Goal: Task Accomplishment & Management: Use online tool/utility

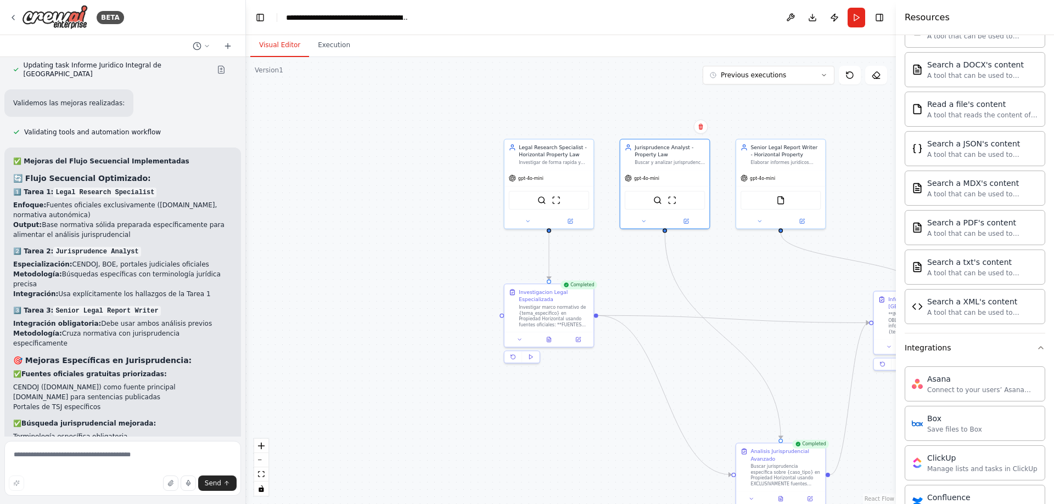
drag, startPoint x: 625, startPoint y: 438, endPoint x: 524, endPoint y: 412, distance: 104.2
click at [525, 420] on div ".deletable-edge-delete-btn { width: 20px; height: 20px; border: 0px solid #ffff…" at bounding box center [571, 280] width 650 height 447
drag, startPoint x: 700, startPoint y: 359, endPoint x: 573, endPoint y: 329, distance: 130.7
click at [588, 338] on div ".deletable-edge-delete-btn { width: 20px; height: 20px; border: 0px solid #ffff…" at bounding box center [571, 280] width 650 height 447
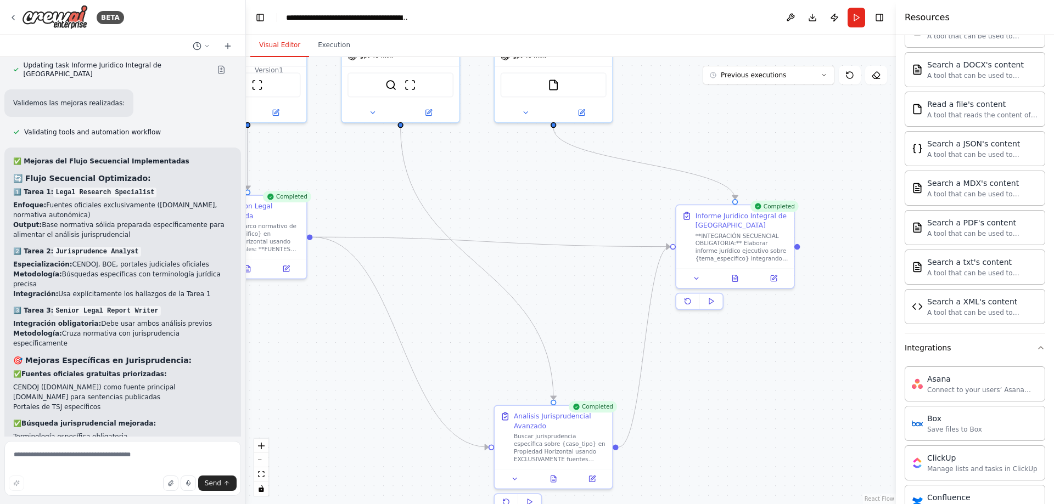
drag, startPoint x: 607, startPoint y: 243, endPoint x: 530, endPoint y: 156, distance: 115.5
click at [530, 158] on div ".deletable-edge-delete-btn { width: 20px; height: 20px; border: 0px solid #ffff…" at bounding box center [571, 280] width 650 height 447
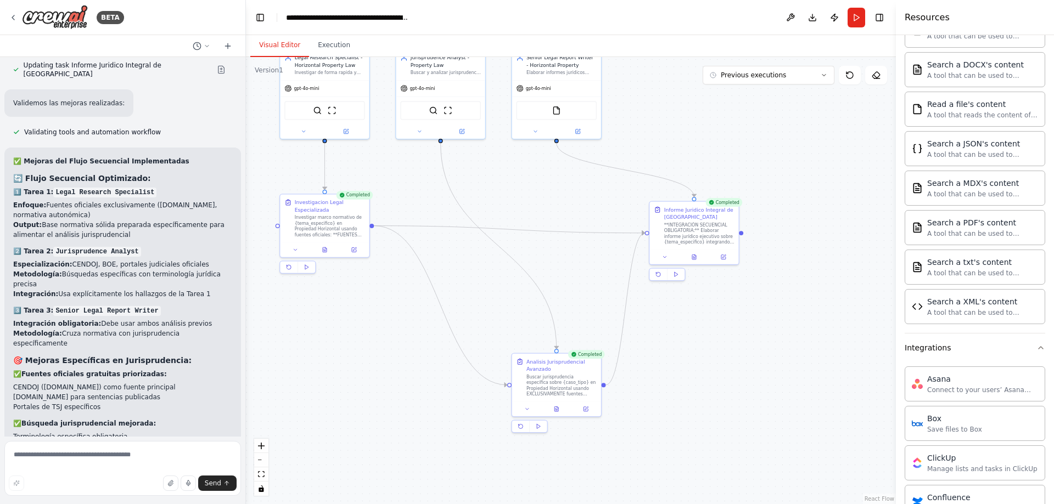
drag, startPoint x: 534, startPoint y: 177, endPoint x: 591, endPoint y: 194, distance: 59.6
click at [591, 194] on div ".deletable-edge-delete-btn { width: 20px; height: 20px; border: 0px solid #ffff…" at bounding box center [571, 280] width 650 height 447
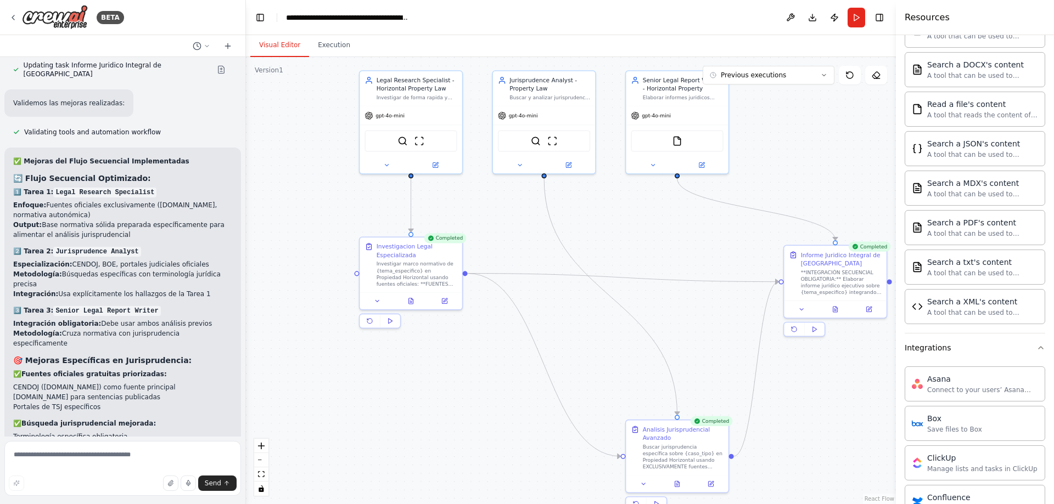
drag, startPoint x: 479, startPoint y: 263, endPoint x: 554, endPoint y: 307, distance: 86.6
click at [554, 307] on div ".deletable-edge-delete-btn { width: 20px; height: 20px; border: 0px solid #ffff…" at bounding box center [571, 280] width 650 height 447
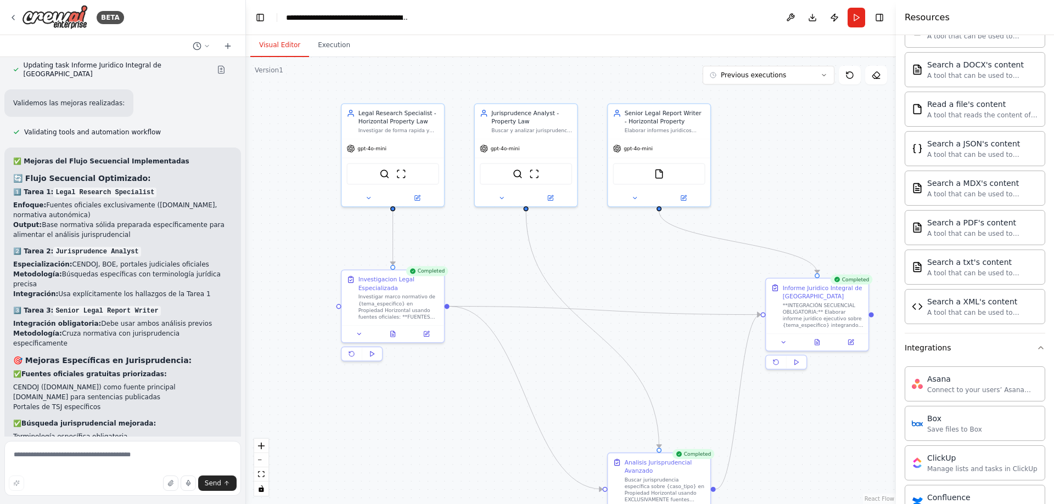
drag, startPoint x: 616, startPoint y: 237, endPoint x: 600, endPoint y: 261, distance: 28.5
click at [600, 261] on div ".deletable-edge-delete-btn { width: 20px; height: 20px; border: 0px solid #ffff…" at bounding box center [571, 280] width 650 height 447
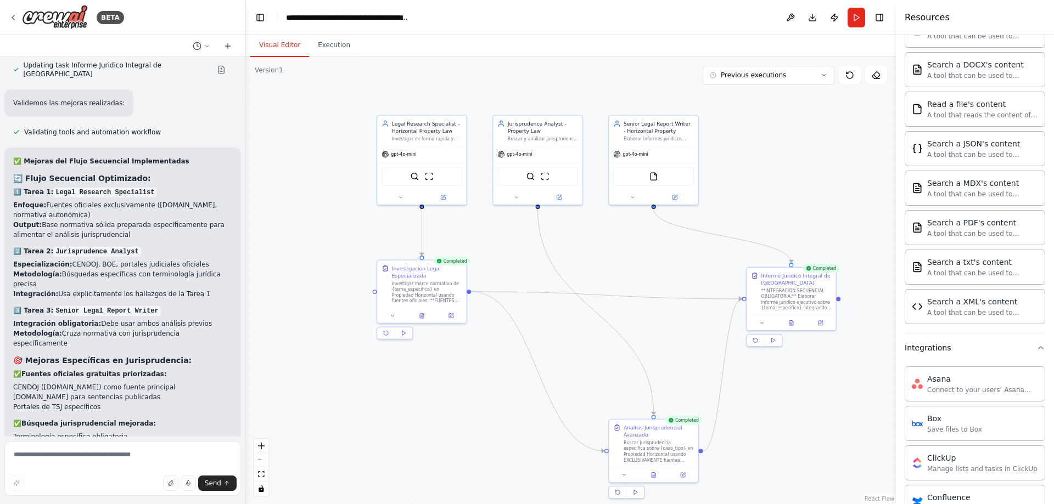
drag, startPoint x: 603, startPoint y: 244, endPoint x: 602, endPoint y: 211, distance: 33.0
click at [603, 211] on div ".deletable-edge-delete-btn { width: 20px; height: 20px; border: 0px solid #ffff…" at bounding box center [571, 280] width 650 height 447
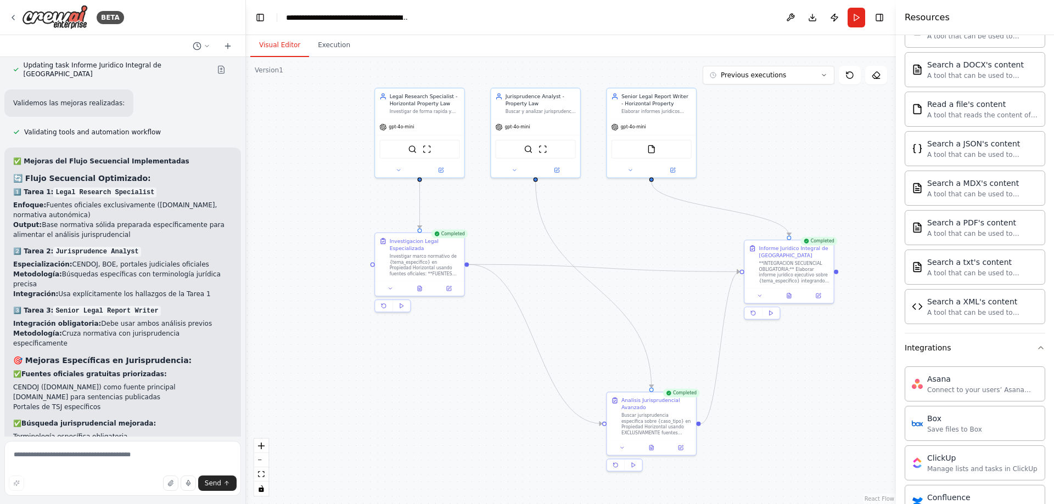
drag, startPoint x: 667, startPoint y: 241, endPoint x: 666, endPoint y: 275, distance: 34.1
click at [666, 275] on div ".deletable-edge-delete-btn { width: 20px; height: 20px; border: 0px solid #ffff…" at bounding box center [571, 280] width 650 height 447
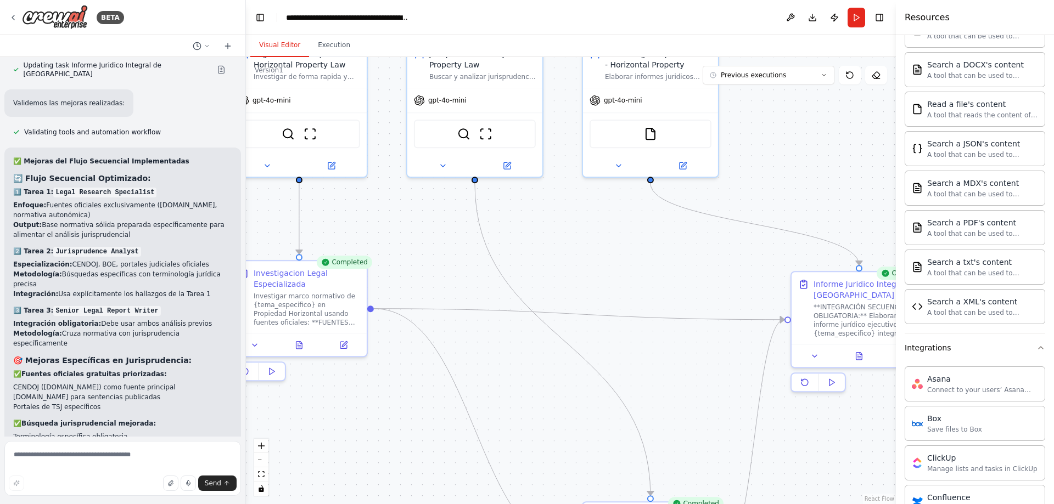
drag, startPoint x: 655, startPoint y: 269, endPoint x: 664, endPoint y: 248, distance: 22.4
click at [664, 249] on div ".deletable-edge-delete-btn { width: 20px; height: 20px; border: 0px solid #ffff…" at bounding box center [571, 280] width 650 height 447
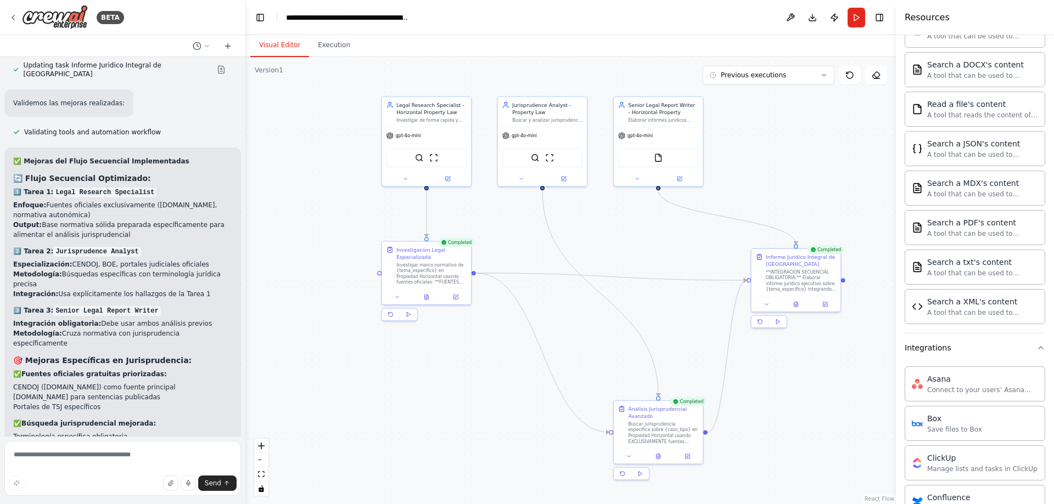
drag, startPoint x: 601, startPoint y: 243, endPoint x: 611, endPoint y: 220, distance: 25.8
click at [616, 225] on div ".deletable-edge-delete-btn { width: 20px; height: 20px; border: 0px solid #ffff…" at bounding box center [571, 280] width 650 height 447
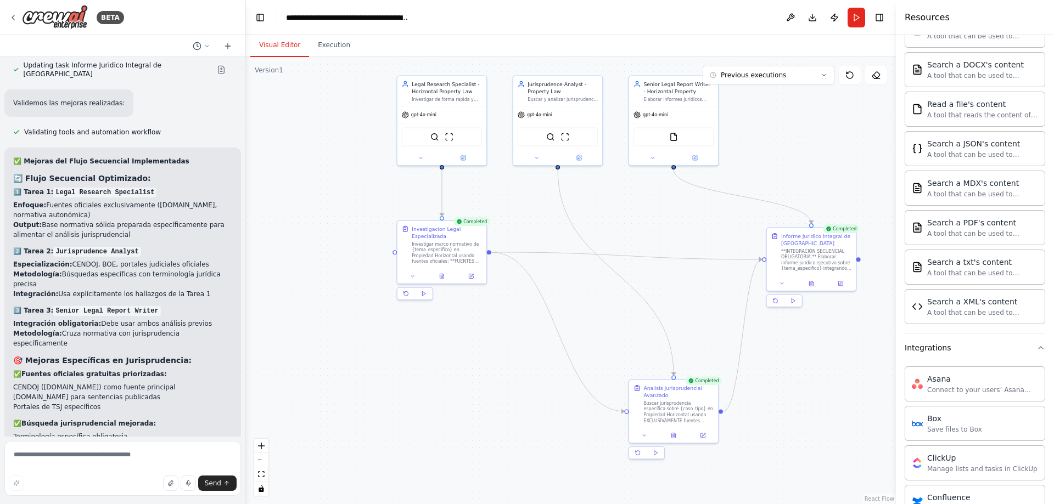
drag, startPoint x: 667, startPoint y: 246, endPoint x: 643, endPoint y: 209, distance: 44.6
click at [641, 215] on div ".deletable-edge-delete-btn { width: 20px; height: 20px; border: 0px solid #ffff…" at bounding box center [571, 280] width 650 height 447
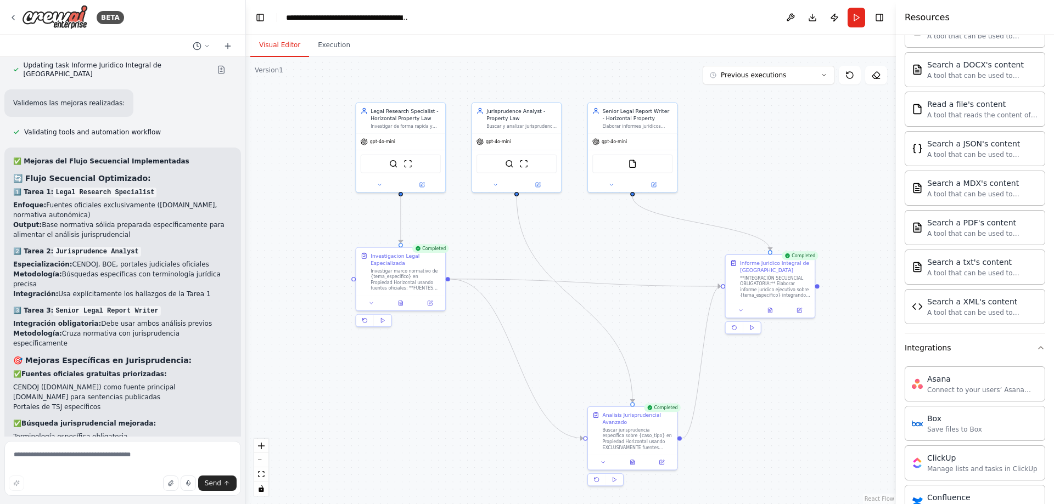
drag, startPoint x: 666, startPoint y: 196, endPoint x: 656, endPoint y: 306, distance: 110.3
click at [656, 305] on div ".deletable-edge-delete-btn { width: 20px; height: 20px; border: 0px solid #ffff…" at bounding box center [571, 280] width 650 height 447
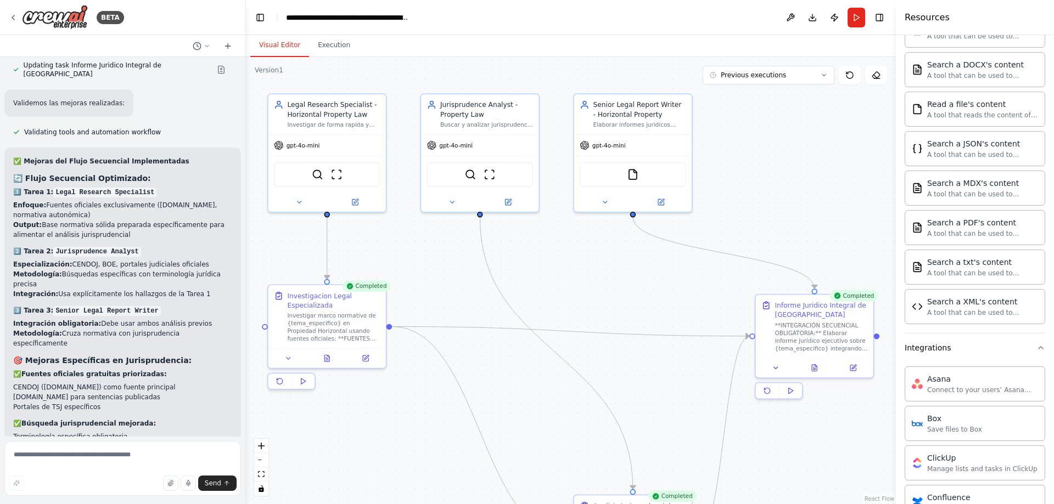
drag, startPoint x: 632, startPoint y: 301, endPoint x: 673, endPoint y: 242, distance: 72.0
click at [671, 242] on div ".deletable-edge-delete-btn { width: 20px; height: 20px; border: 0px solid #ffff…" at bounding box center [571, 280] width 650 height 447
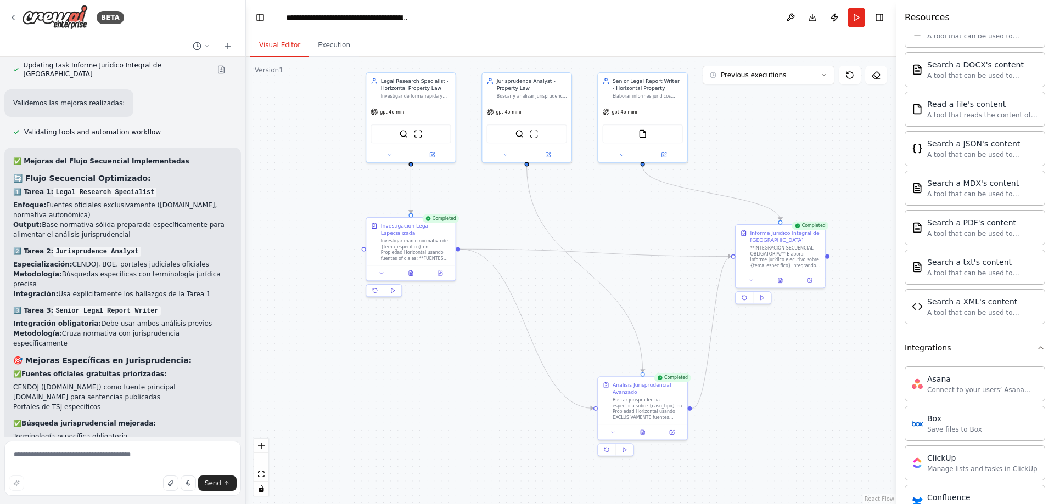
drag, startPoint x: 617, startPoint y: 263, endPoint x: 603, endPoint y: 198, distance: 66.9
click at [605, 203] on div ".deletable-edge-delete-btn { width: 20px; height: 20px; border: 0px solid #ffff…" at bounding box center [571, 280] width 650 height 447
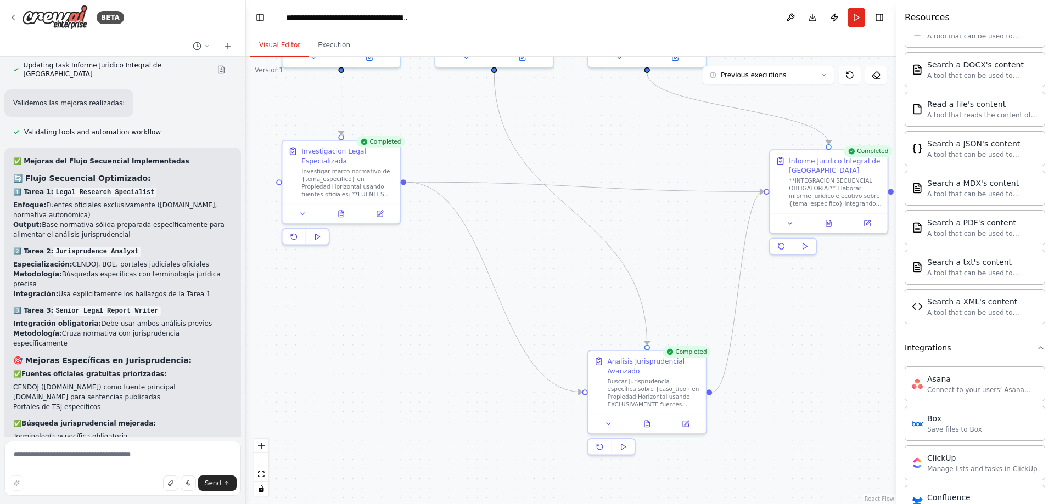
drag, startPoint x: 637, startPoint y: 128, endPoint x: 646, endPoint y: 197, distance: 69.2
click at [646, 196] on div ".deletable-edge-delete-btn { width: 20px; height: 20px; border: 0px solid #ffff…" at bounding box center [571, 280] width 650 height 447
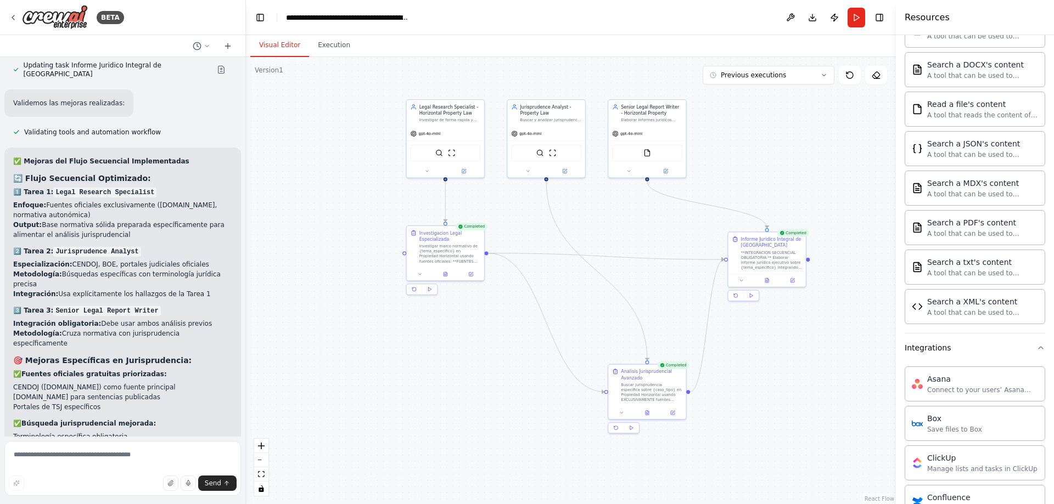
drag, startPoint x: 629, startPoint y: 220, endPoint x: 637, endPoint y: 240, distance: 21.9
click at [636, 240] on div ".deletable-edge-delete-btn { width: 20px; height: 20px; border: 0px solid #ffff…" at bounding box center [571, 280] width 650 height 447
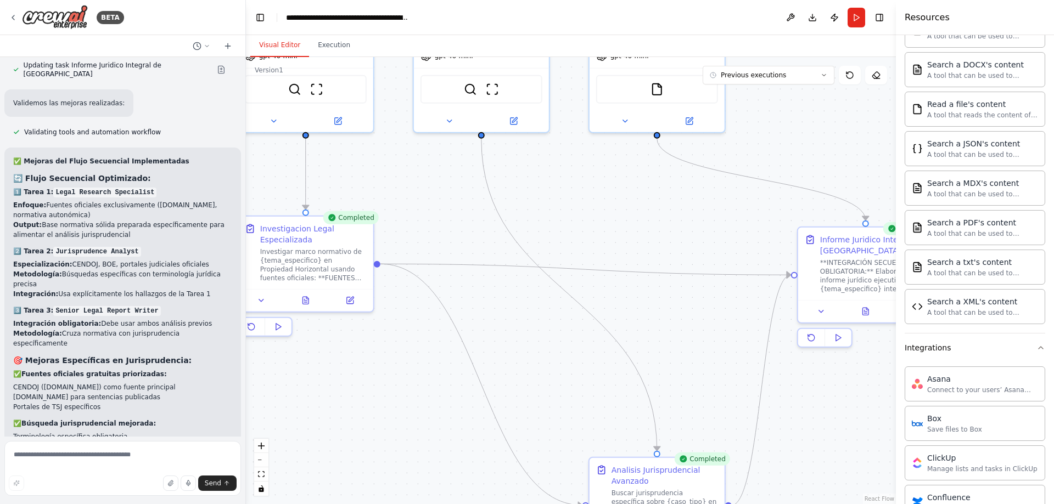
drag, startPoint x: 691, startPoint y: 245, endPoint x: 456, endPoint y: 344, distance: 254.9
click at [473, 333] on div ".deletable-edge-delete-btn { width: 20px; height: 20px; border: 0px solid #ffff…" at bounding box center [571, 280] width 650 height 447
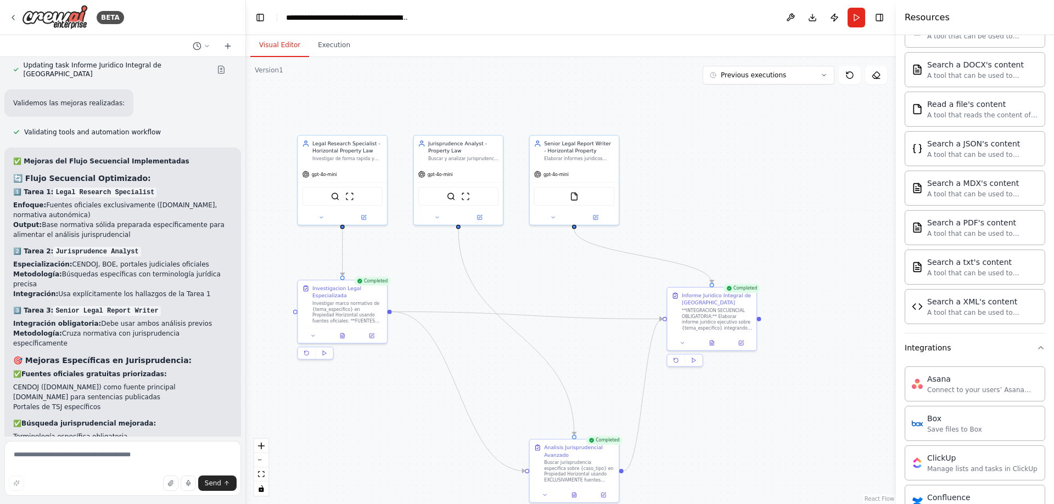
drag, startPoint x: 498, startPoint y: 259, endPoint x: 540, endPoint y: 221, distance: 56.8
click at [539, 224] on div ".deletable-edge-delete-btn { width: 20px; height: 20px; border: 0px solid #ffff…" at bounding box center [571, 280] width 650 height 447
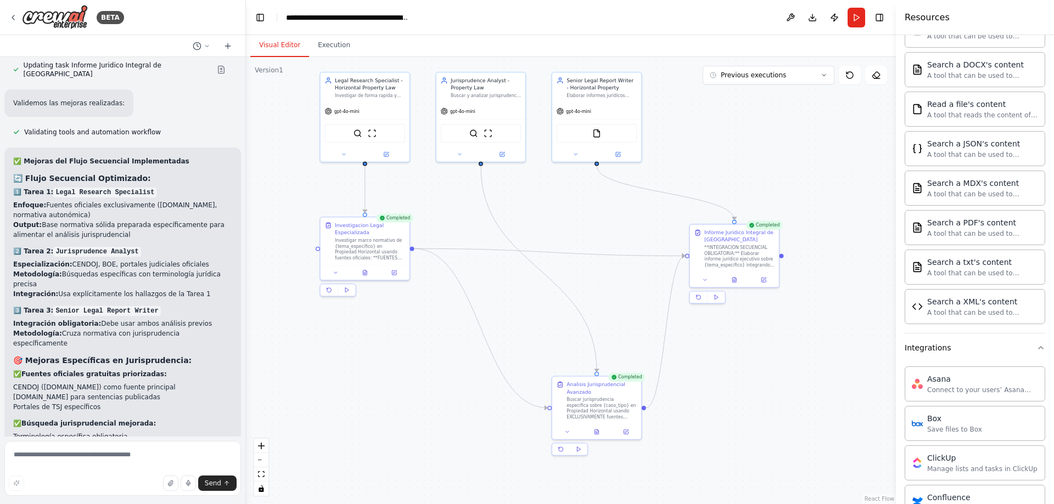
drag, startPoint x: 557, startPoint y: 241, endPoint x: 538, endPoint y: 212, distance: 34.1
click at [538, 212] on div ".deletable-edge-delete-btn { width: 20px; height: 20px; border: 0px solid #ffff…" at bounding box center [571, 280] width 650 height 447
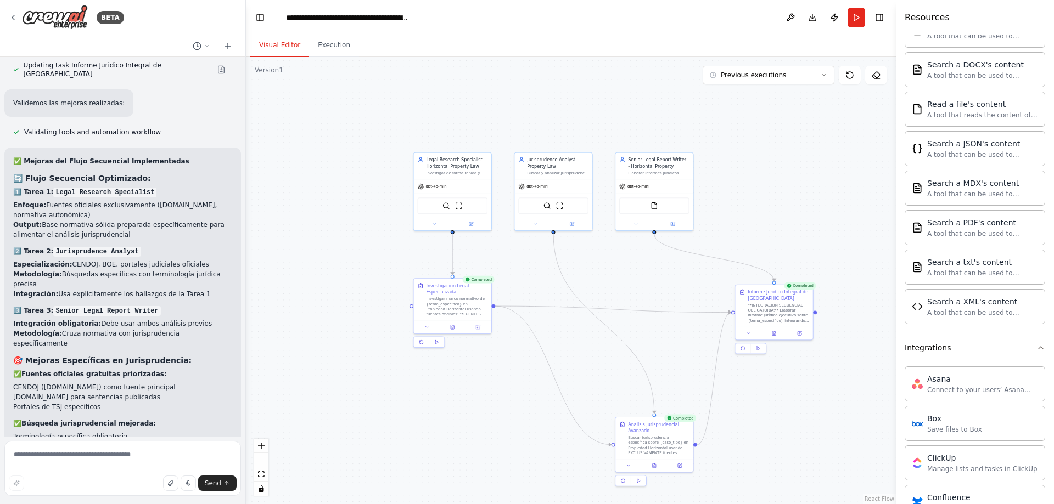
drag, startPoint x: 707, startPoint y: 169, endPoint x: 818, endPoint y: 221, distance: 123.0
click at [818, 221] on div ".deletable-edge-delete-btn { width: 20px; height: 20px; border: 0px solid #ffff…" at bounding box center [571, 280] width 650 height 447
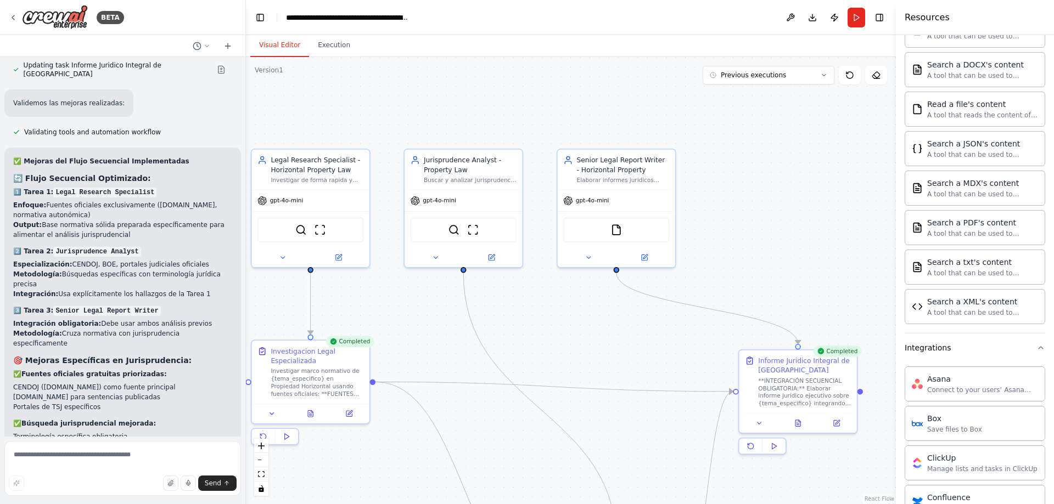
drag, startPoint x: 765, startPoint y: 206, endPoint x: 798, endPoint y: 232, distance: 42.3
click at [798, 238] on div ".deletable-edge-delete-btn { width: 20px; height: 20px; border: 0px solid #ffff…" at bounding box center [571, 280] width 650 height 447
